Goal: Transaction & Acquisition: Purchase product/service

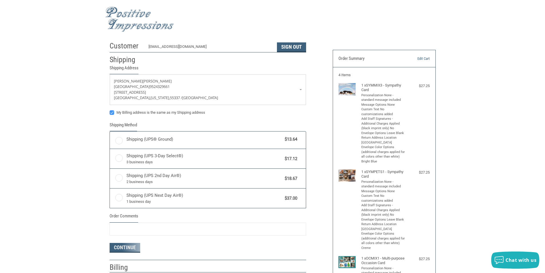
radio input "true"
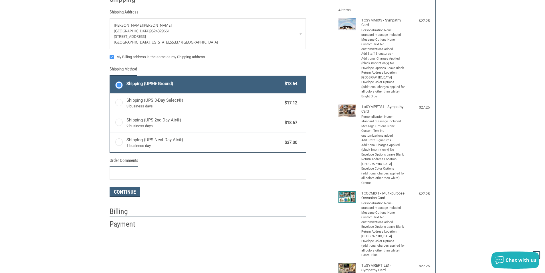
scroll to position [29, 0]
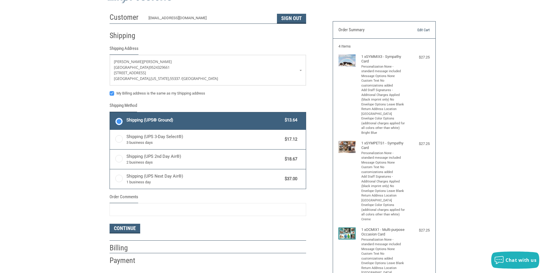
click at [420, 28] on link "Edit Cart" at bounding box center [414, 30] width 29 height 6
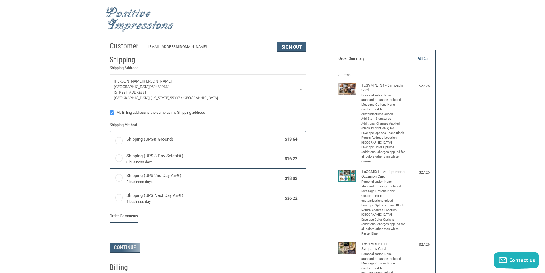
radio input "true"
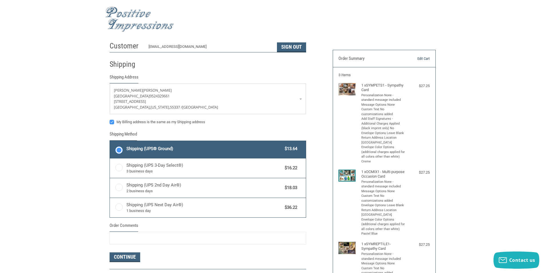
click at [418, 59] on link "Edit Cart" at bounding box center [414, 59] width 29 height 6
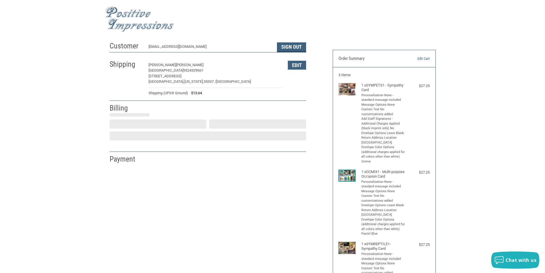
select select "US"
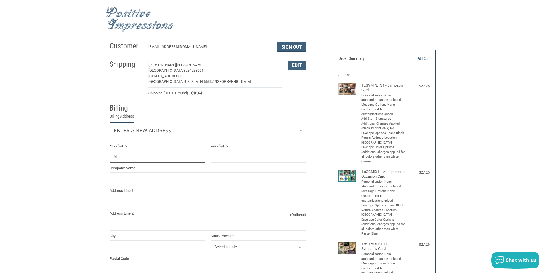
type input "[PERSON_NAME]"
click at [231, 156] on input "Last Name" at bounding box center [259, 156] width 96 height 13
type input "VANERP"
type input "B"
type input "[GEOGRAPHIC_DATA]"
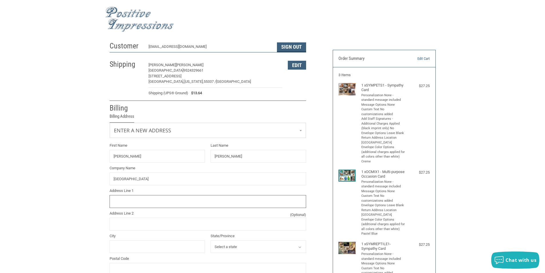
type input "[STREET_ADDRESS]"
type input "Burnsville"
select select "MN"
type input "55337"
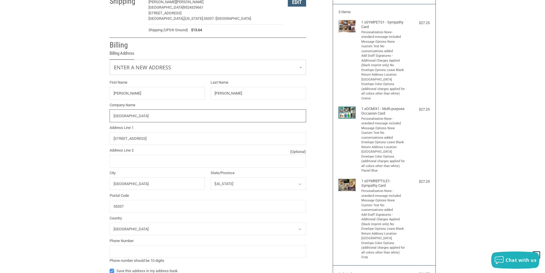
scroll to position [114, 0]
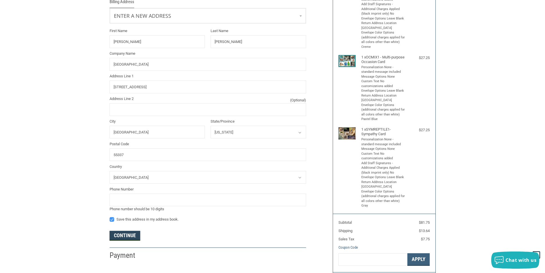
click at [130, 237] on button "Continue" at bounding box center [125, 236] width 31 height 10
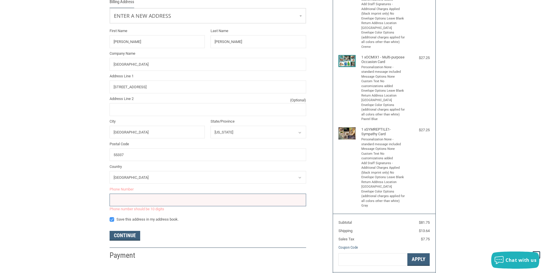
click at [151, 210] on div "Phone number should be 10 digits" at bounding box center [208, 202] width 196 height 18
click at [152, 200] on input "tel" at bounding box center [208, 199] width 196 height 13
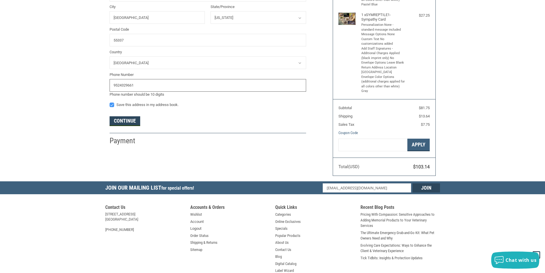
type input "9524329661"
click at [117, 123] on button "Continue" at bounding box center [125, 121] width 31 height 10
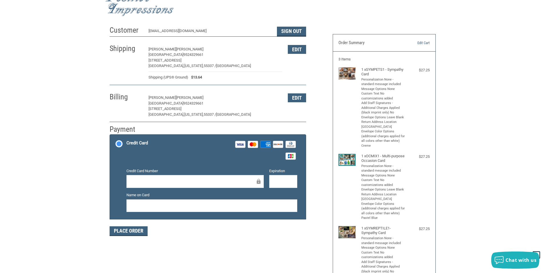
scroll to position [15, 0]
click at [126, 229] on button "Place Order" at bounding box center [129, 231] width 38 height 10
